Goal: Find specific page/section: Find specific page/section

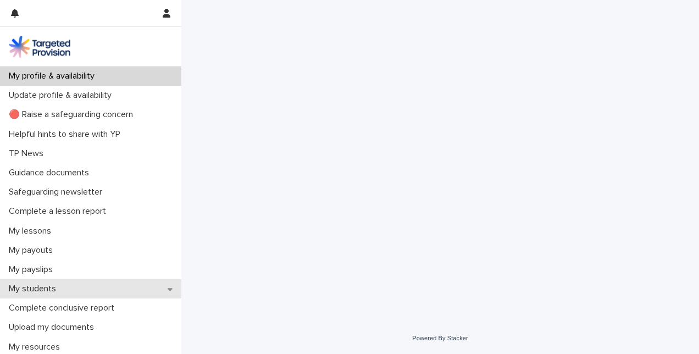
click at [34, 286] on p "My students" at bounding box center [34, 288] width 60 height 10
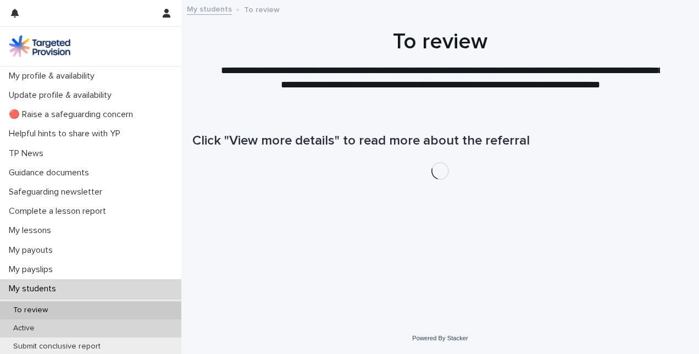
click at [30, 322] on div "Active" at bounding box center [90, 328] width 181 height 18
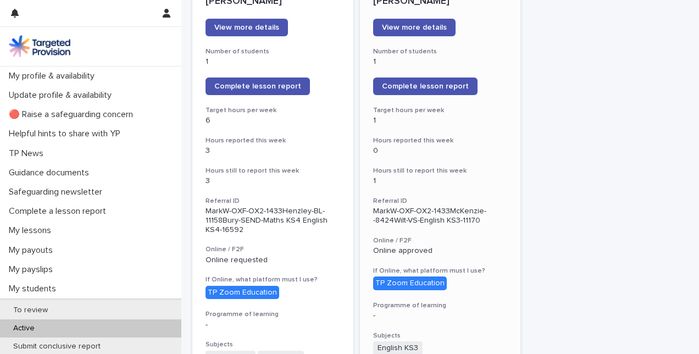
scroll to position [934, 0]
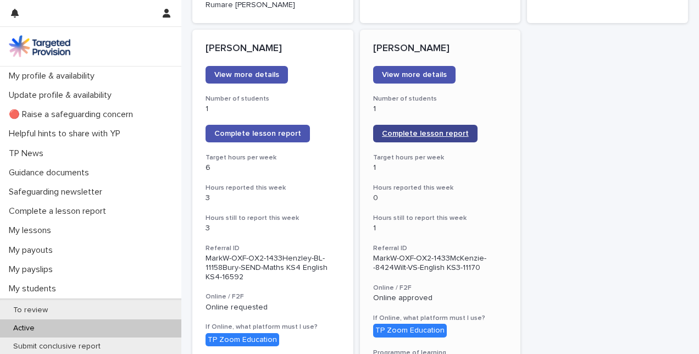
click at [431, 130] on span "Complete lesson report" at bounding box center [425, 134] width 87 height 8
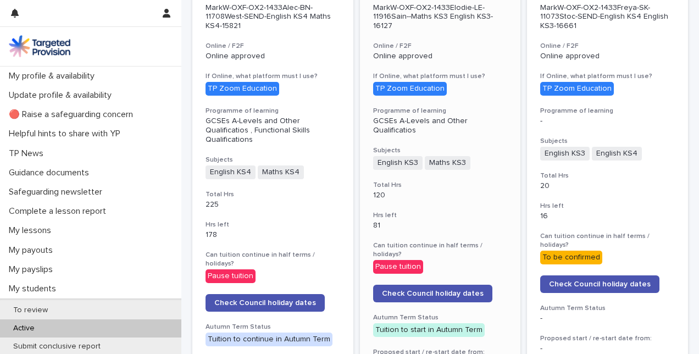
scroll to position [165, 0]
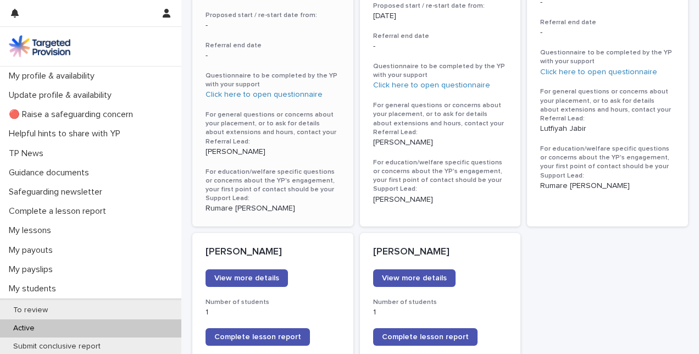
scroll to position [714, 0]
